Goal: Information Seeking & Learning: Learn about a topic

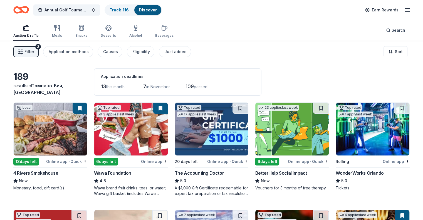
click at [34, 51] on span "Filter" at bounding box center [29, 51] width 10 height 7
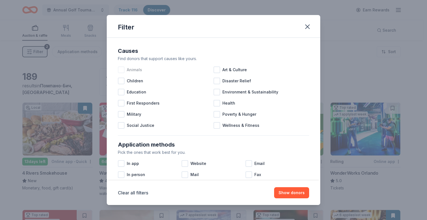
click at [127, 71] on span "Animals" at bounding box center [134, 69] width 15 height 7
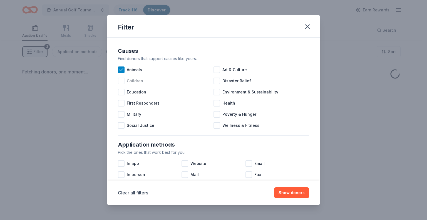
click at [127, 81] on span "Children" at bounding box center [135, 81] width 16 height 7
click at [129, 92] on span "Education" at bounding box center [136, 92] width 19 height 7
click at [136, 106] on span "First Responders" at bounding box center [143, 103] width 33 height 7
click at [140, 126] on span "Social Justice" at bounding box center [141, 125] width 28 height 7
click at [227, 101] on span "Health" at bounding box center [228, 103] width 13 height 7
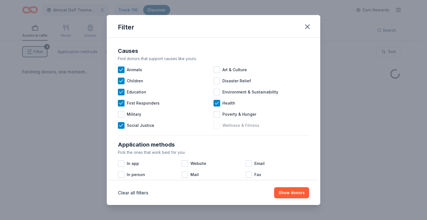
click at [237, 125] on span "Wellness & Fitness" at bounding box center [240, 125] width 37 height 7
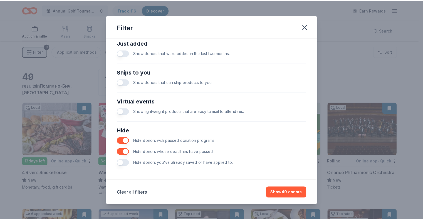
scroll to position [223, 0]
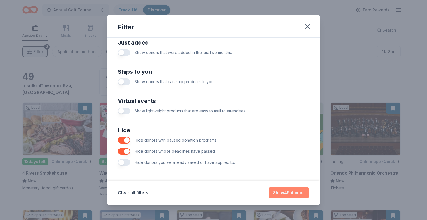
click at [292, 194] on button "Show 49 donors" at bounding box center [289, 192] width 41 height 11
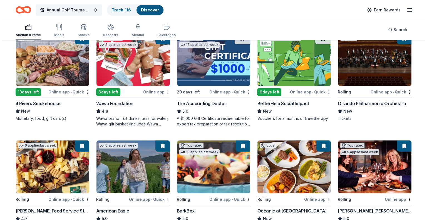
scroll to position [0, 0]
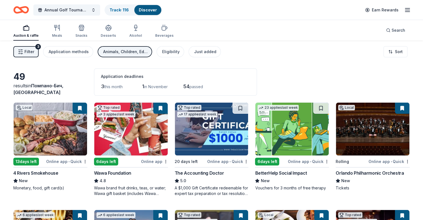
click at [34, 53] on span "Filter" at bounding box center [29, 51] width 10 height 7
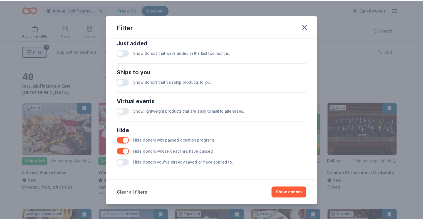
scroll to position [223, 0]
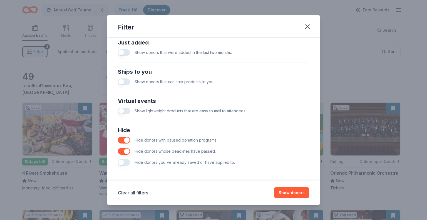
click at [125, 159] on button "button" at bounding box center [124, 162] width 12 height 7
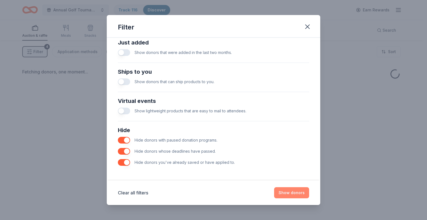
click at [293, 190] on button "Show donors" at bounding box center [291, 192] width 35 height 11
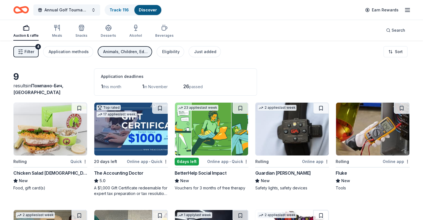
click at [39, 51] on button "Filter 4" at bounding box center [25, 51] width 25 height 11
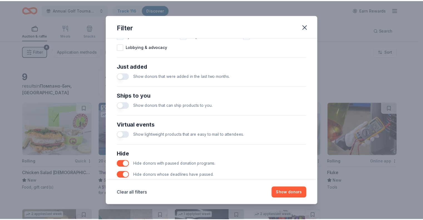
scroll to position [223, 0]
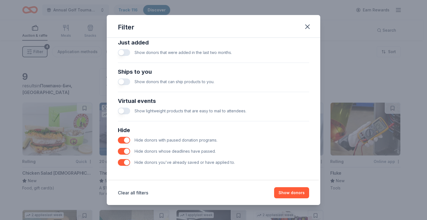
click at [120, 163] on button "button" at bounding box center [124, 162] width 12 height 7
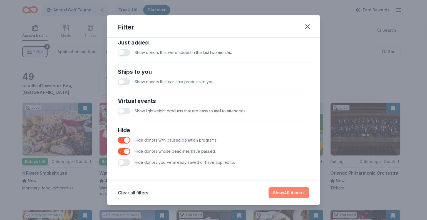
click at [303, 194] on button "Show 49 donors" at bounding box center [289, 192] width 41 height 11
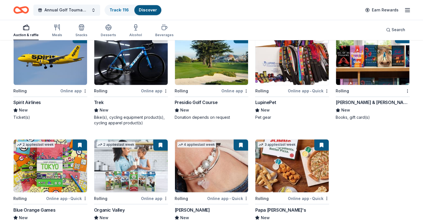
scroll to position [936, 0]
